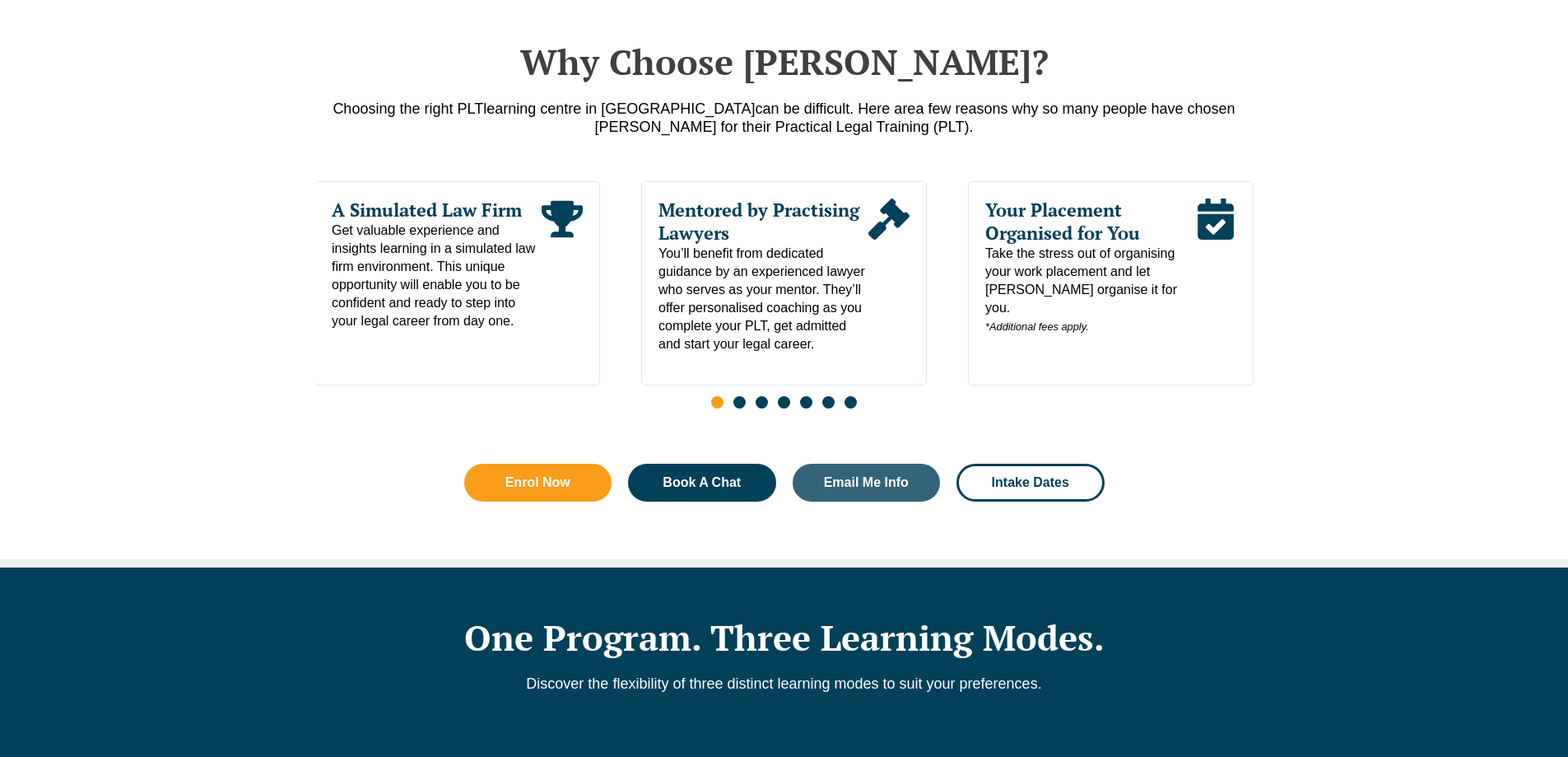
scroll to position [659, 0]
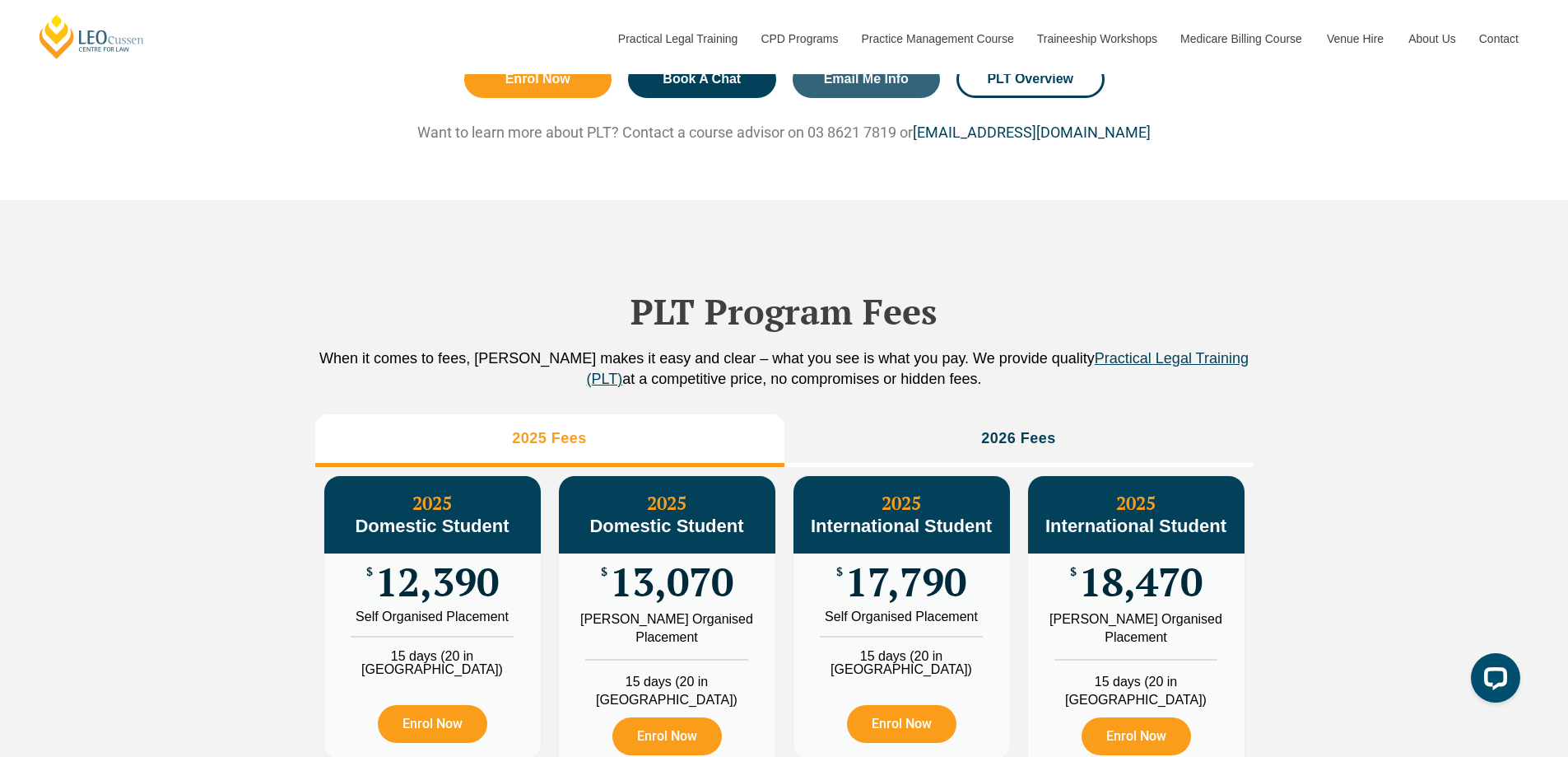
scroll to position [1976, 0]
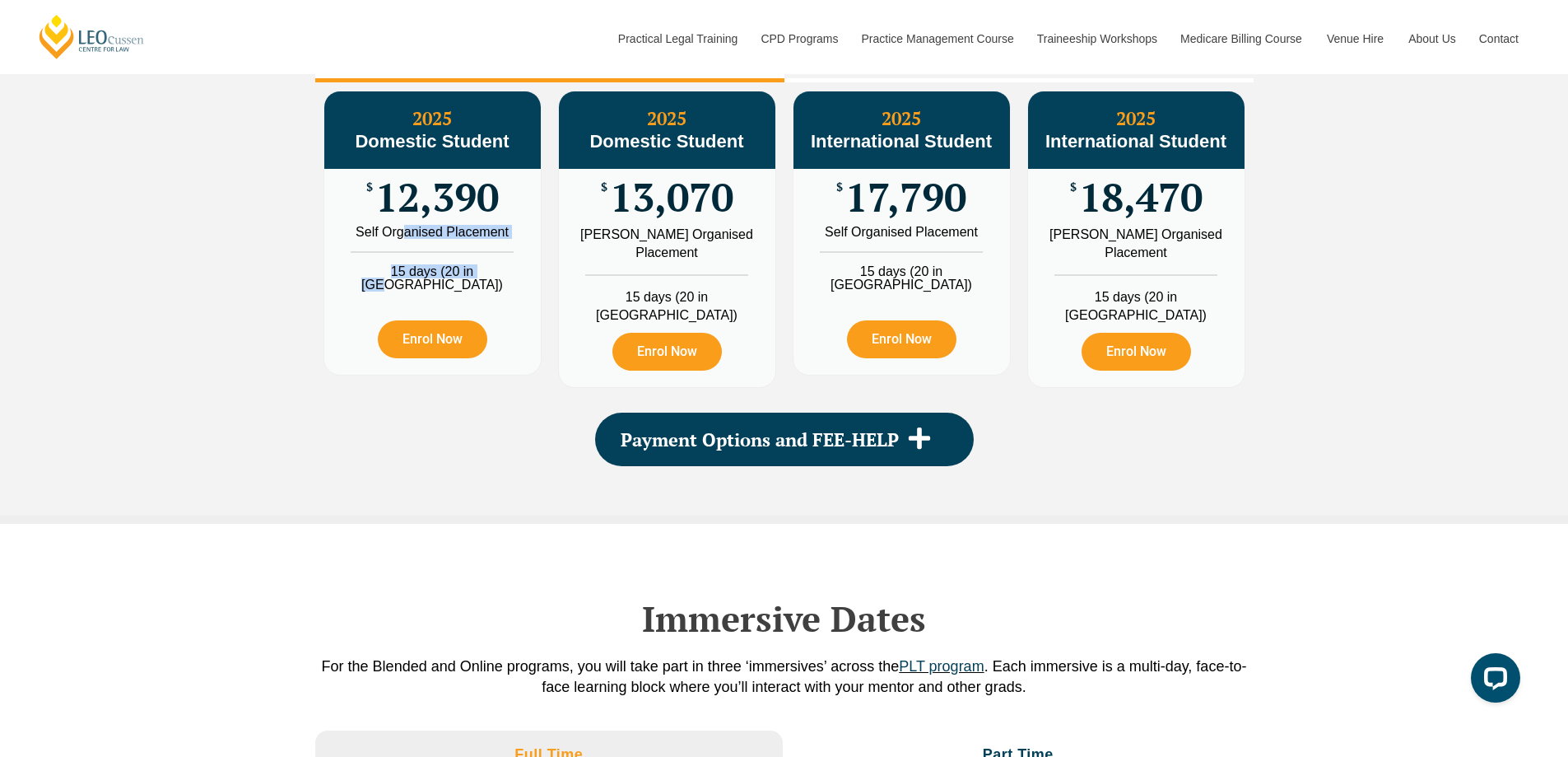
drag, startPoint x: 405, startPoint y: 268, endPoint x: 545, endPoint y: 308, distance: 145.6
click at [545, 308] on div "2025 Domestic Student $ 12,390 Self Organised Placement 15 days (20 in [GEOGRAP…" at bounding box center [432, 240] width 235 height 314
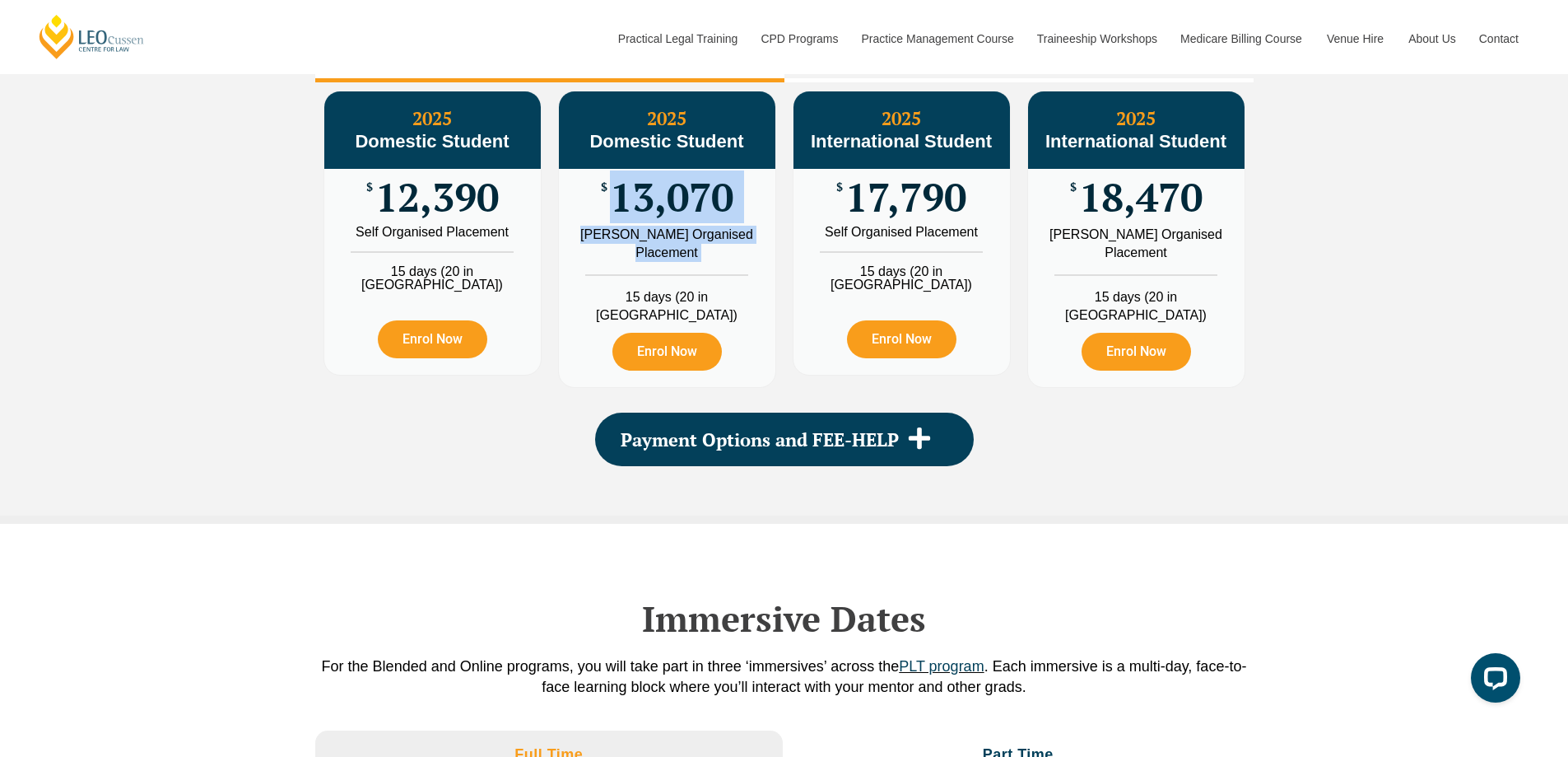
drag, startPoint x: 610, startPoint y: 255, endPoint x: 728, endPoint y: 311, distance: 130.6
click at [728, 311] on div "2025 Domestic Student $ 13,070 [PERSON_NAME] Organised Placement 15 days (20 in…" at bounding box center [667, 239] width 216 height 295
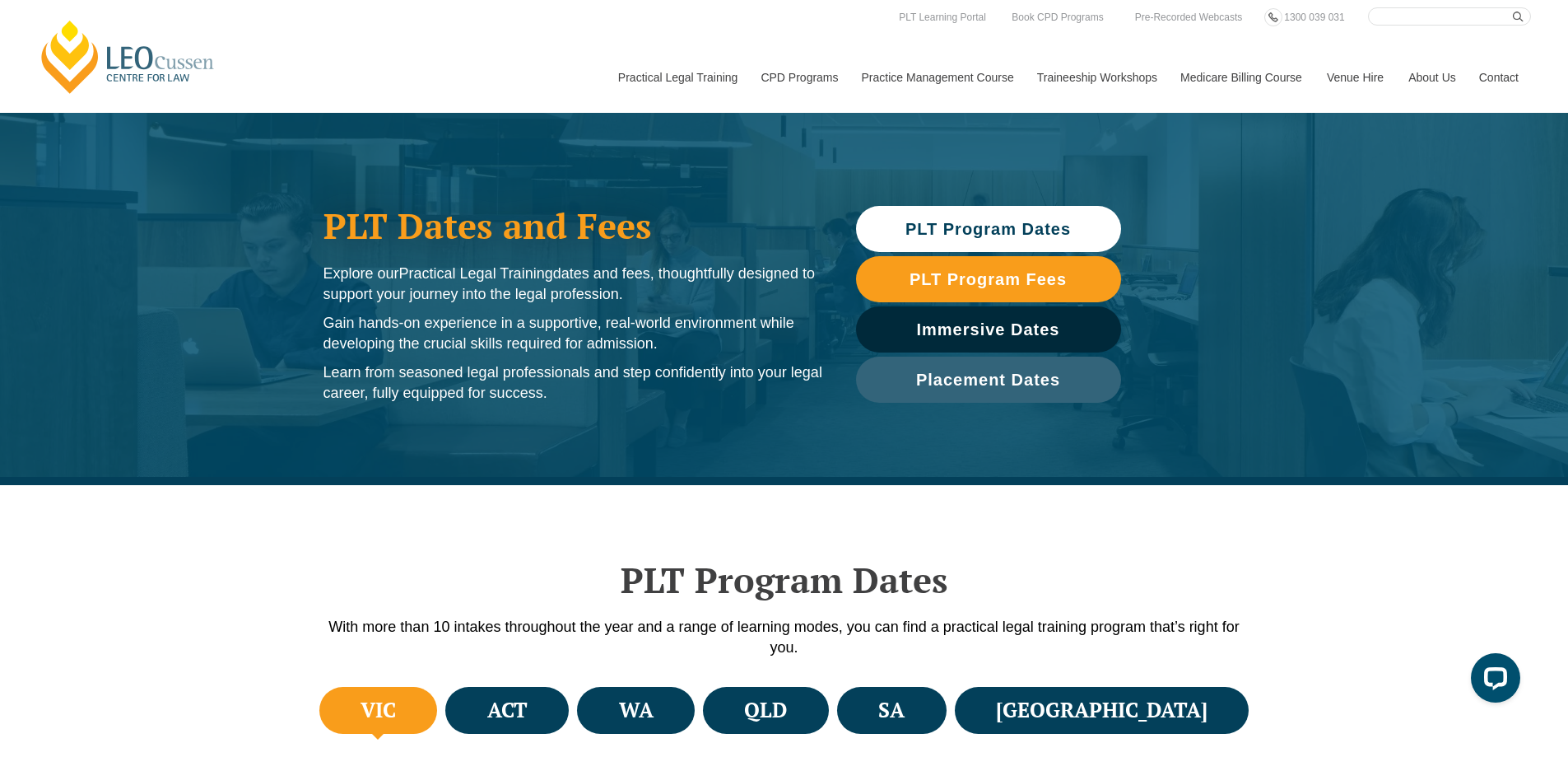
scroll to position [0, 0]
